Goal: Task Accomplishment & Management: Manage account settings

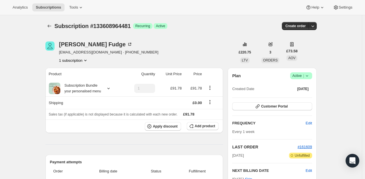
click at [315, 75] on div "Plan Success Active | Created Date [DATE] Customer Portal FREQUENCY Edit Every …" at bounding box center [272, 142] width 89 height 148
click at [312, 74] on span "Success Active |" at bounding box center [301, 75] width 22 height 7
click at [302, 93] on button "Cancel subscription" at bounding box center [303, 96] width 36 height 9
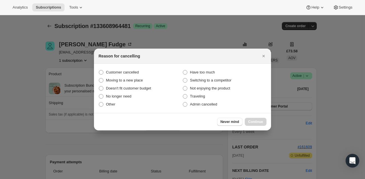
click at [129, 67] on section "Customer cancelled Have too much Moving to a new place Switching to a competito…" at bounding box center [182, 88] width 177 height 49
click at [129, 74] on span "Customer cancelled" at bounding box center [122, 72] width 33 height 4
click at [99, 70] on input "Customer cancelled" at bounding box center [99, 70] width 0 height 0
radio input "true"
click at [254, 121] on span "Continue" at bounding box center [255, 121] width 15 height 5
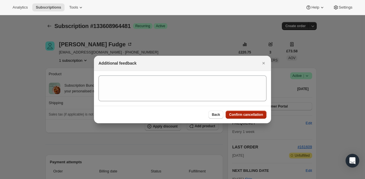
click at [254, 114] on span "Confirm cancellation" at bounding box center [246, 114] width 34 height 5
